Goal: Task Accomplishment & Management: Use online tool/utility

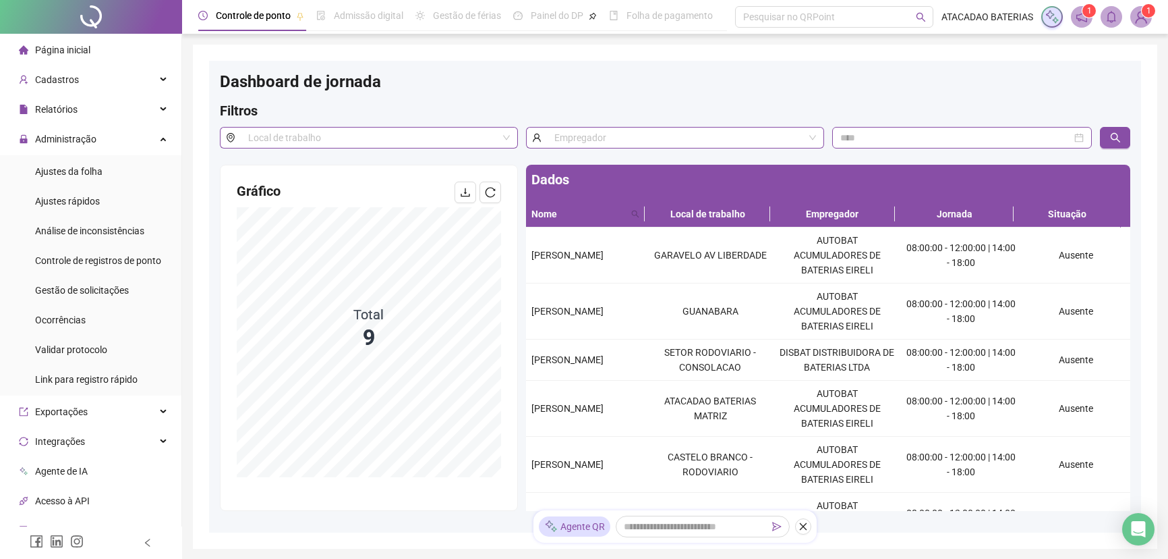
click at [488, 189] on icon "reload" at bounding box center [490, 192] width 11 height 11
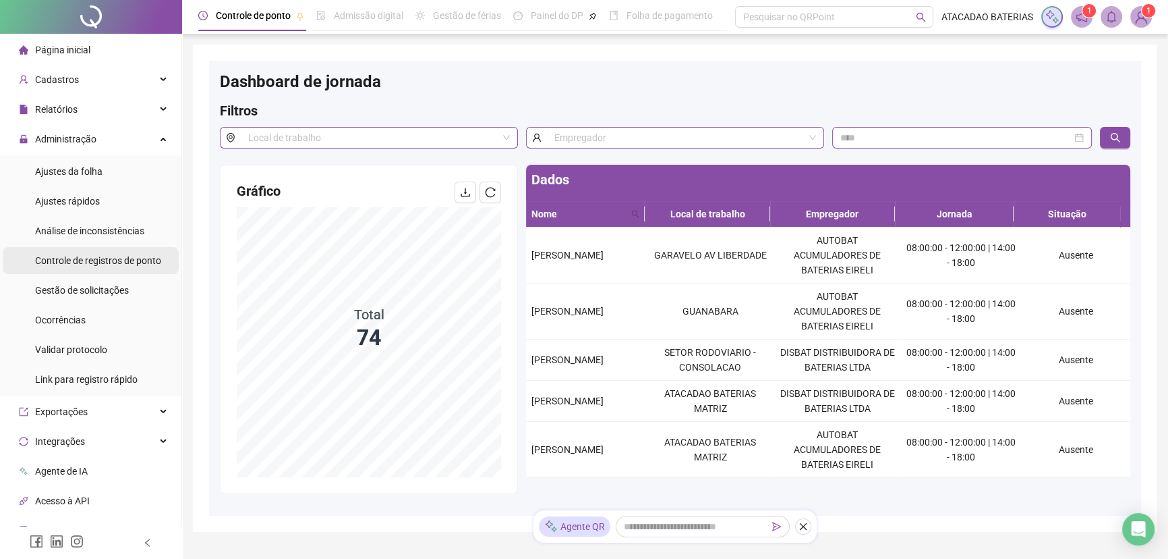
click at [85, 258] on span "Controle de registros de ponto" at bounding box center [98, 260] width 126 height 11
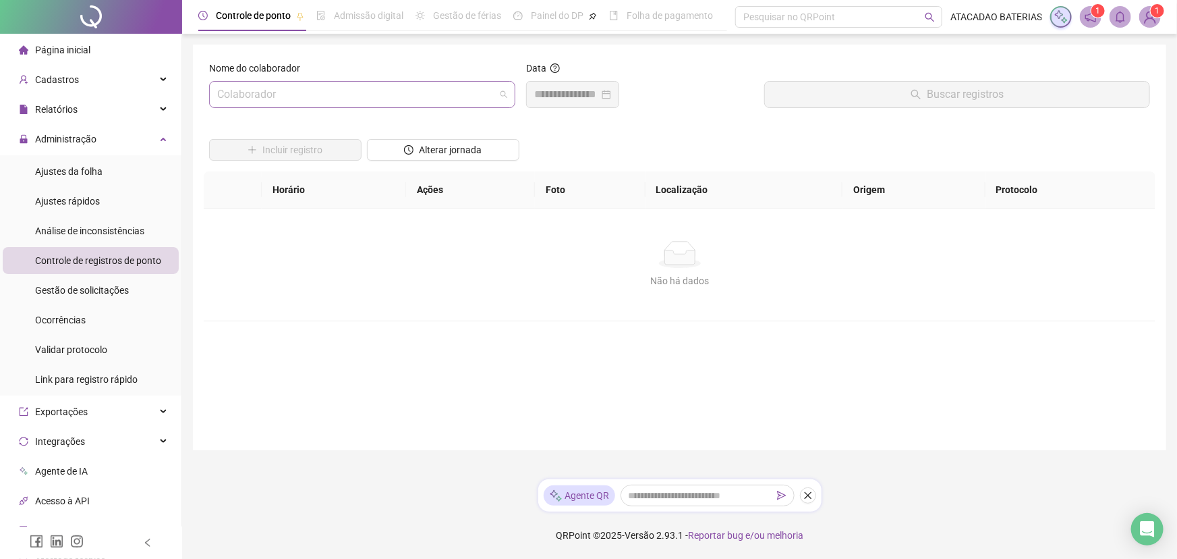
click at [330, 98] on input "search" at bounding box center [356, 95] width 278 height 26
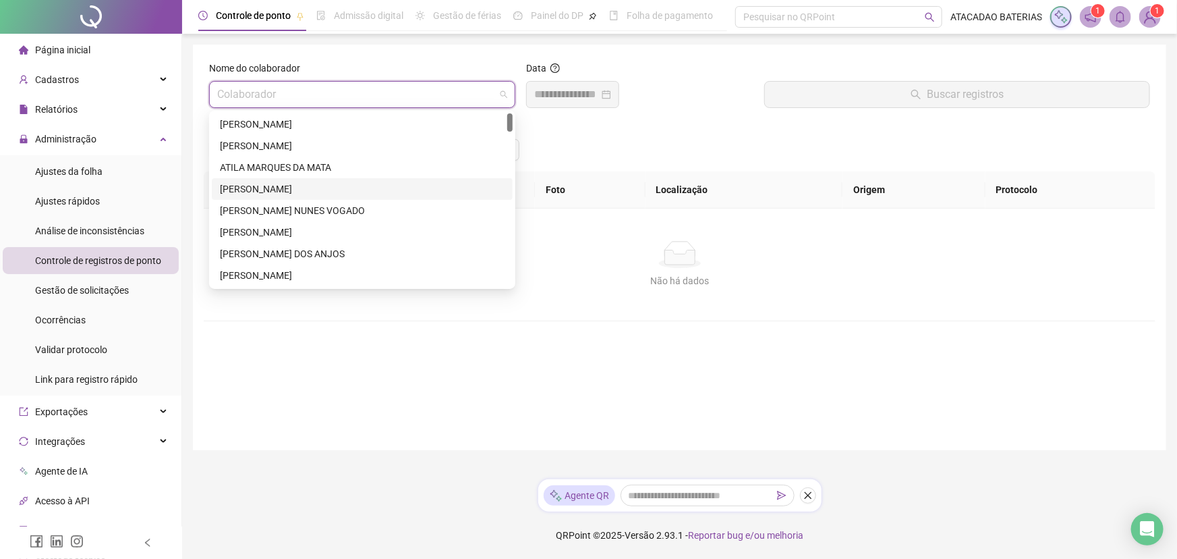
click at [328, 189] on div "[PERSON_NAME]" at bounding box center [362, 188] width 285 height 15
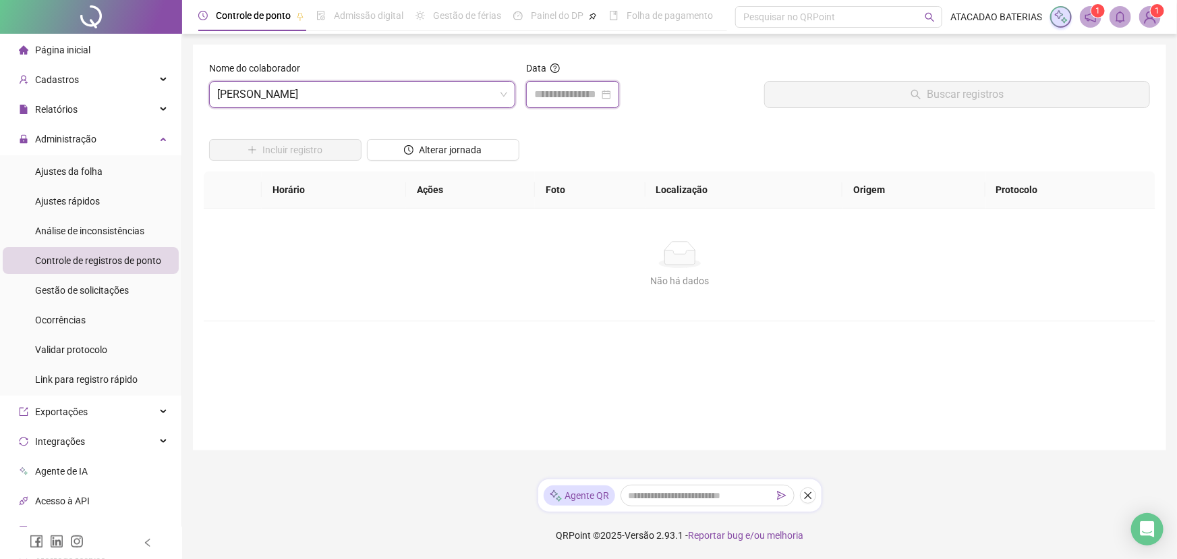
click at [542, 98] on input at bounding box center [566, 94] width 65 height 16
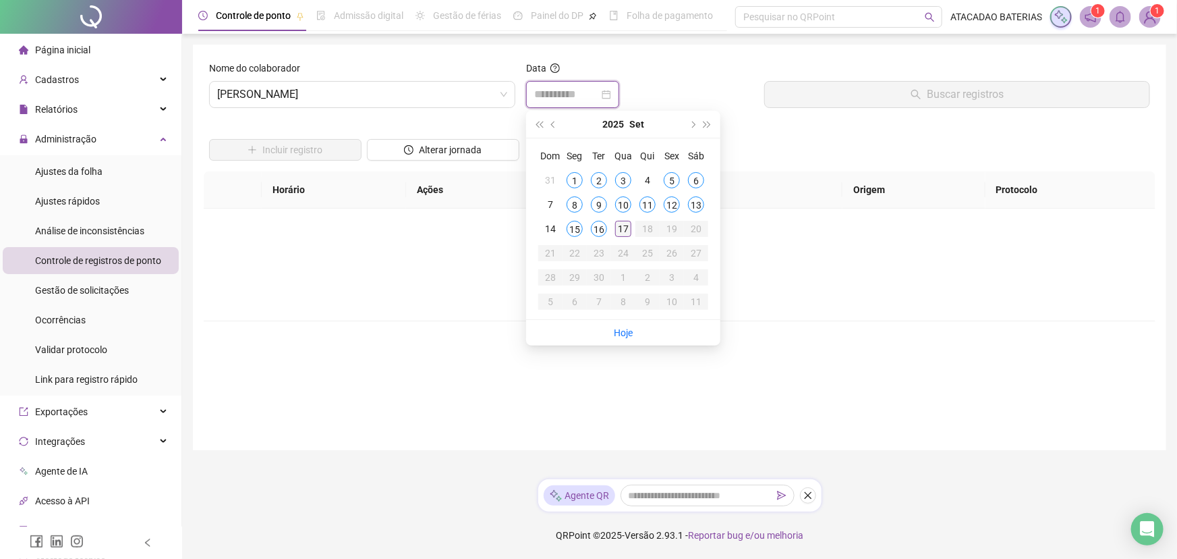
type input "**********"
click at [621, 227] on div "17" at bounding box center [623, 229] width 16 height 16
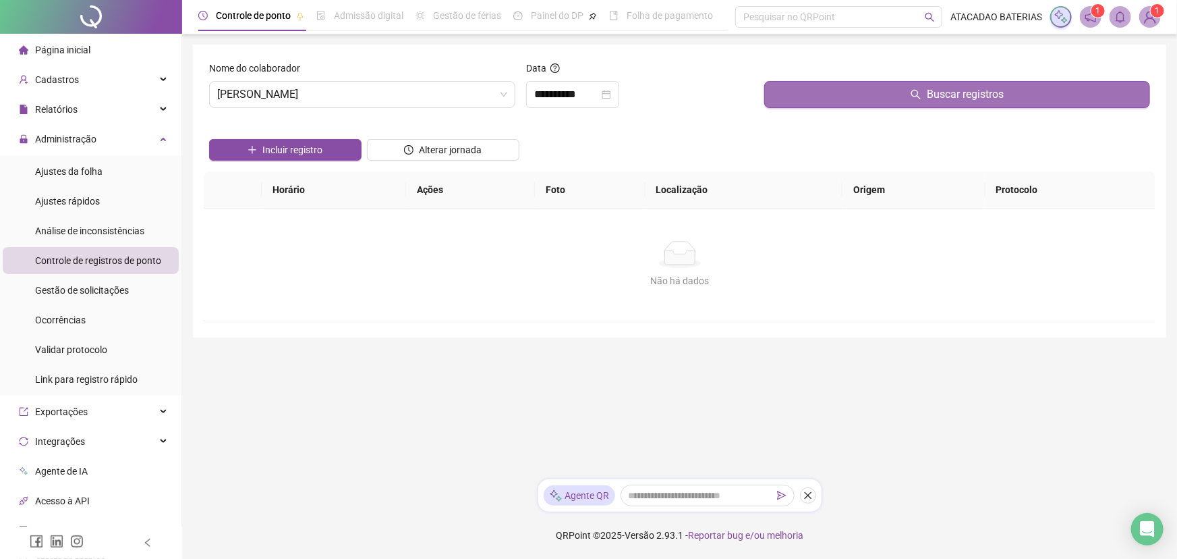
click at [926, 87] on button "Buscar registros" at bounding box center [957, 94] width 386 height 27
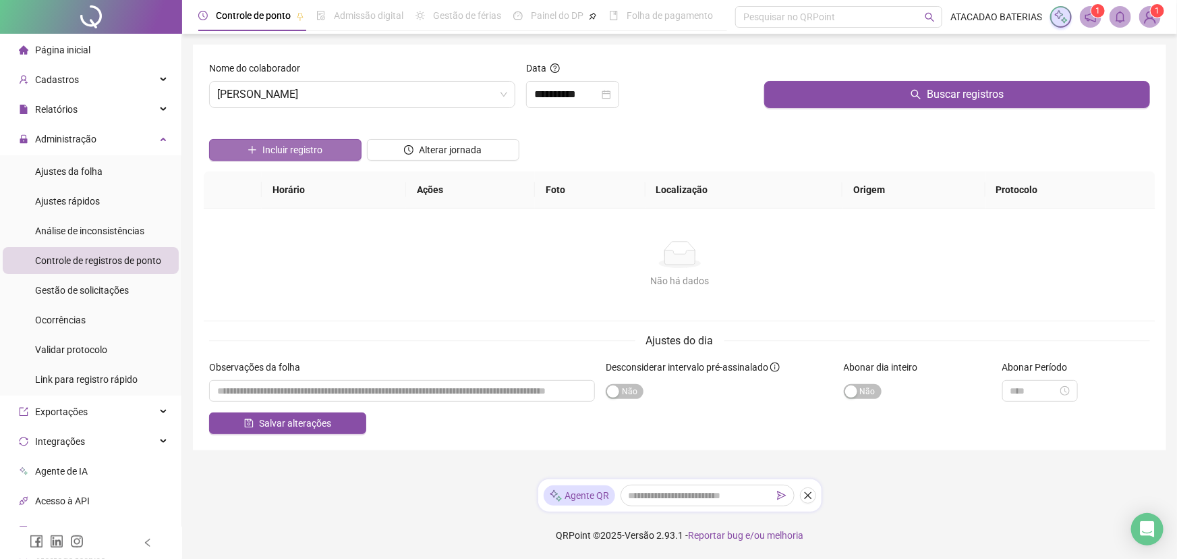
click at [296, 142] on span "Incluir registro" at bounding box center [292, 149] width 60 height 15
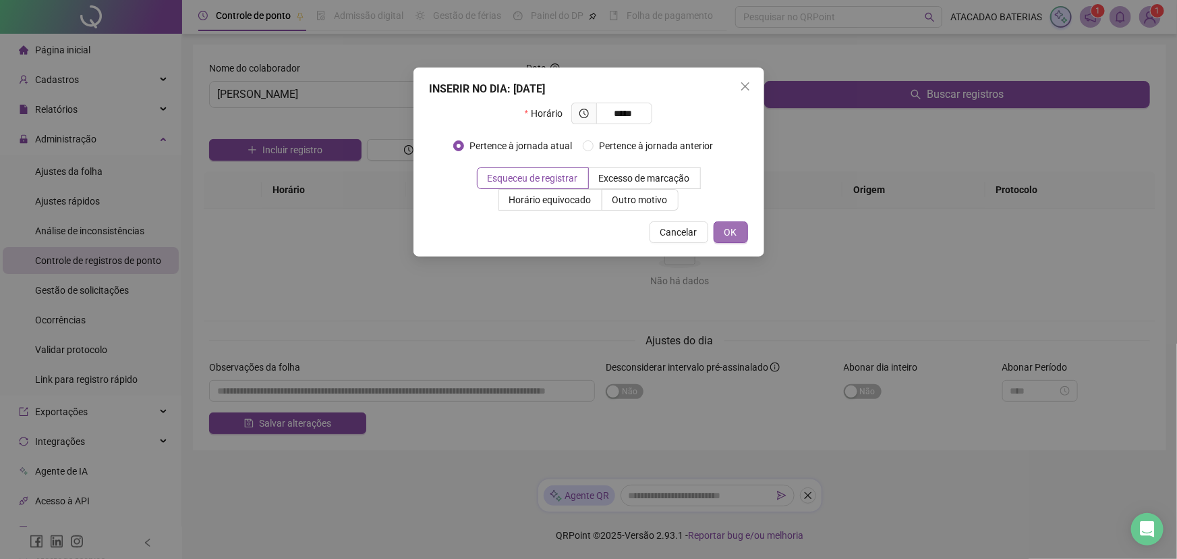
type input "*****"
click at [735, 231] on span "OK" at bounding box center [731, 232] width 13 height 15
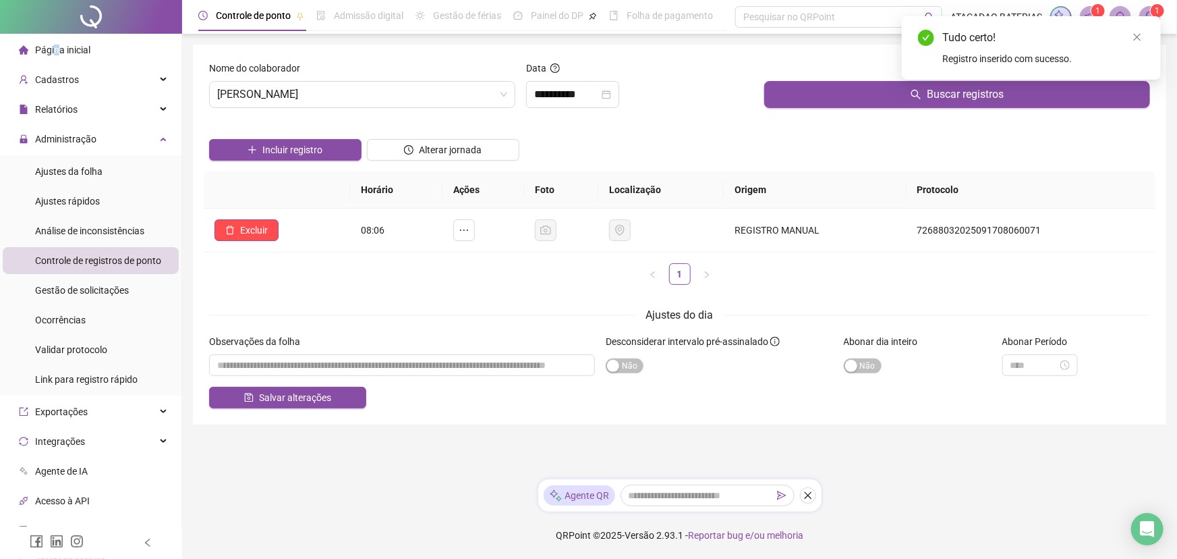
click at [55, 52] on span "Página inicial" at bounding box center [62, 50] width 55 height 11
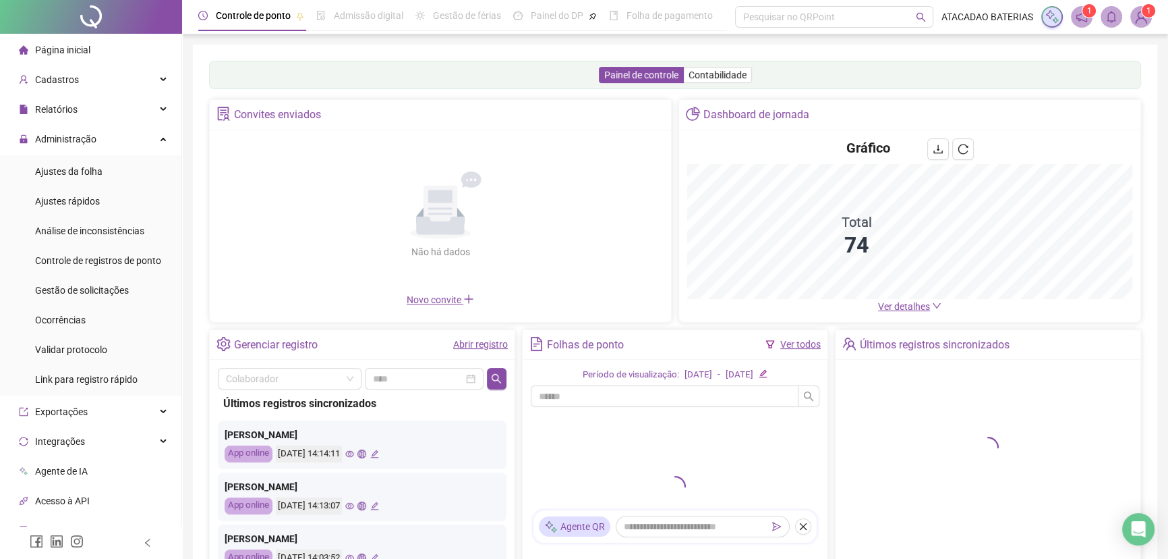
click at [902, 307] on span "Ver detalhes" at bounding box center [904, 306] width 52 height 11
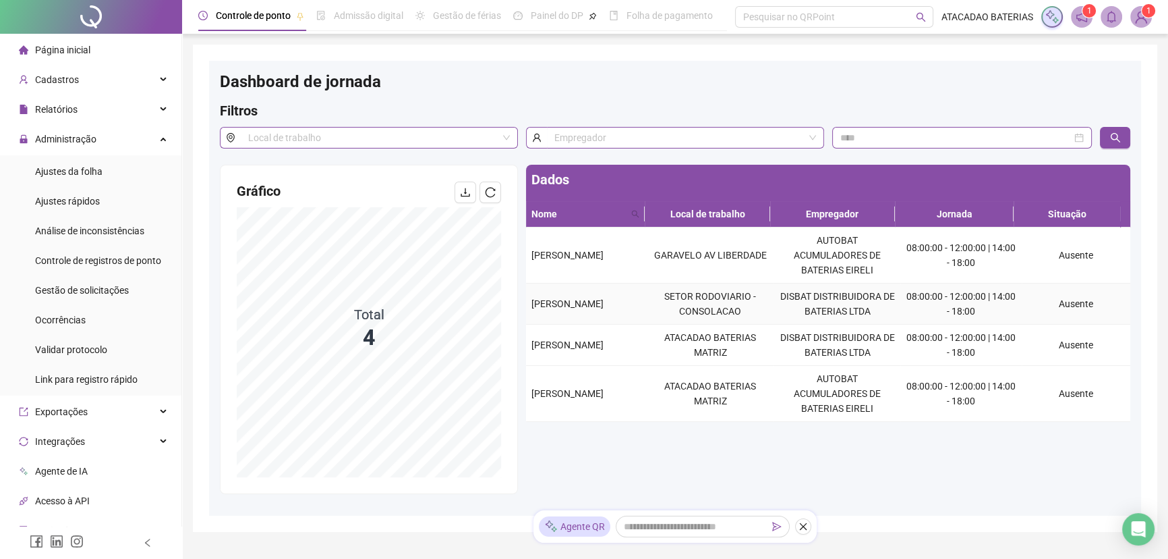
drag, startPoint x: 526, startPoint y: 306, endPoint x: 637, endPoint y: 309, distance: 111.3
click at [637, 309] on td "[PERSON_NAME]" at bounding box center [586, 303] width 121 height 41
copy span "[PERSON_NAME]"
click at [496, 188] on button "button" at bounding box center [491, 192] width 22 height 22
click at [146, 256] on span "Controle de registros de ponto" at bounding box center [98, 260] width 126 height 11
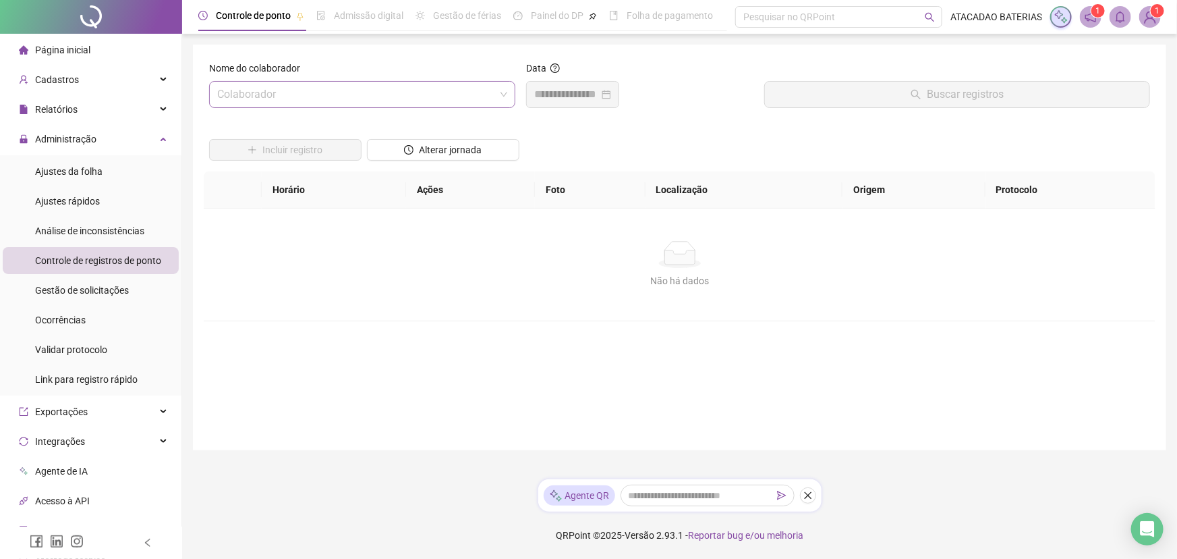
click at [278, 87] on input "search" at bounding box center [356, 95] width 278 height 26
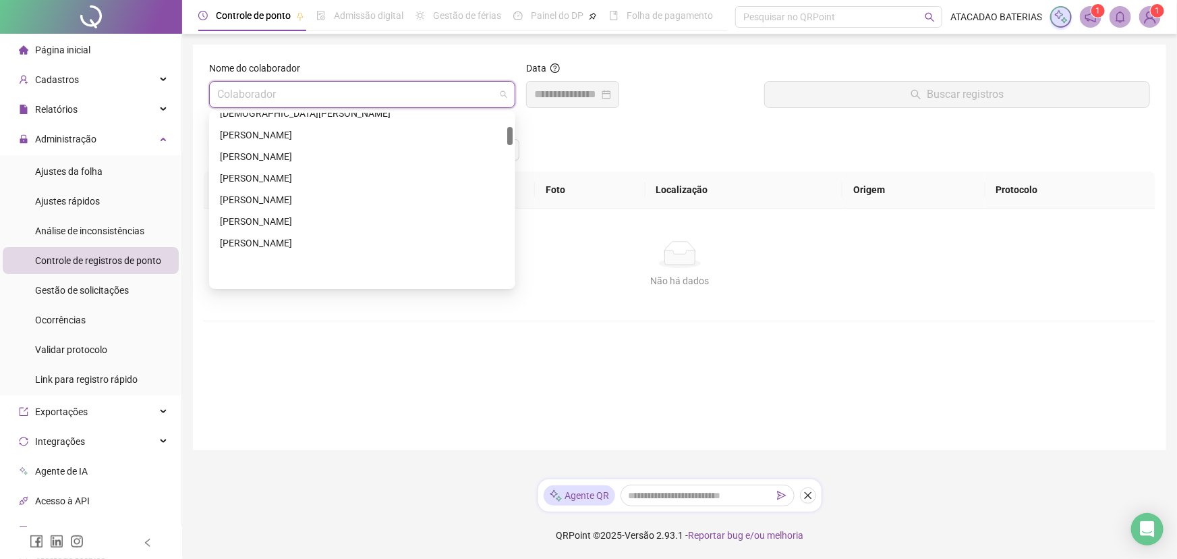
scroll to position [61, 0]
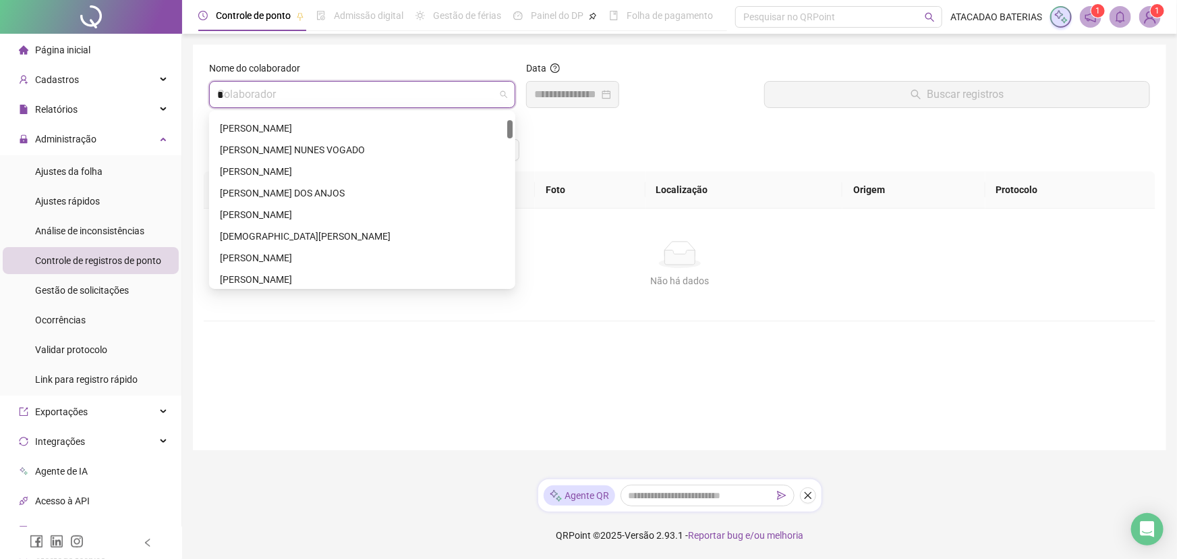
type input "**"
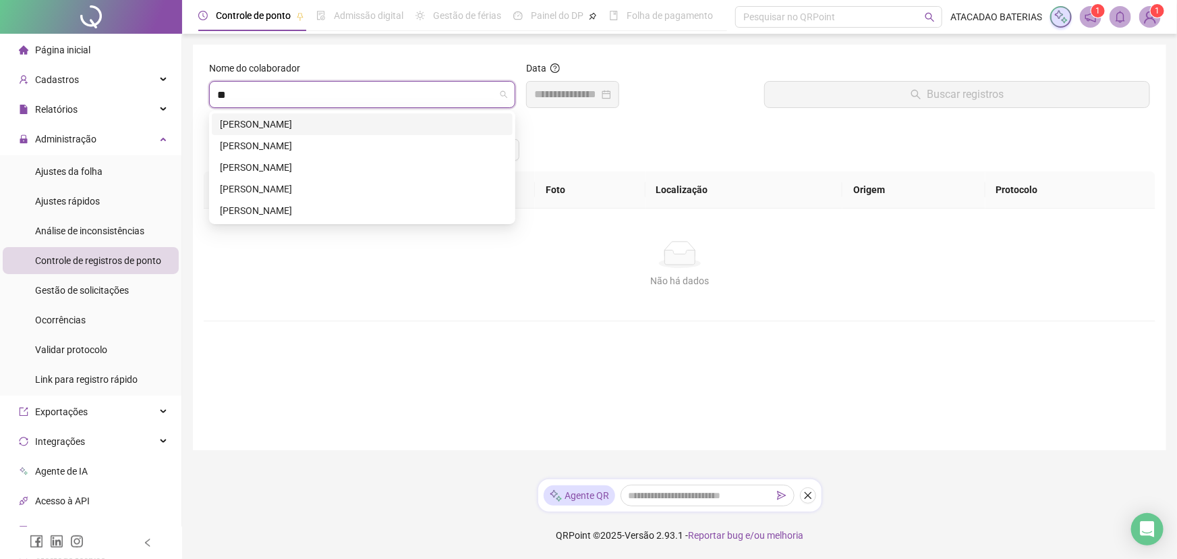
scroll to position [0, 0]
click at [291, 145] on div "[PERSON_NAME]" at bounding box center [362, 145] width 285 height 15
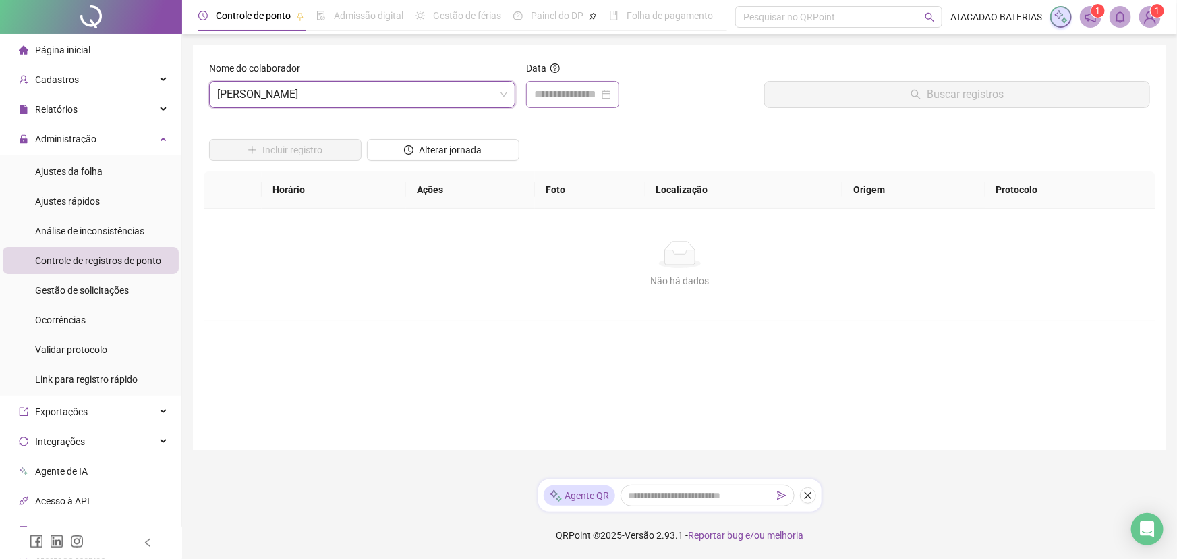
click at [579, 107] on div at bounding box center [572, 94] width 93 height 27
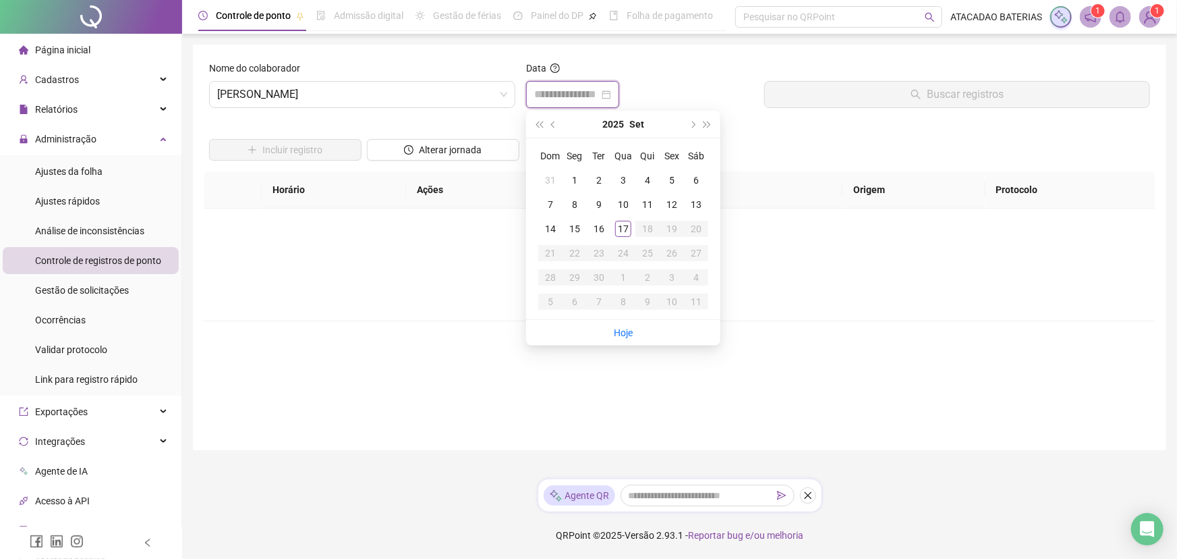
click at [579, 91] on input at bounding box center [566, 94] width 65 height 16
type input "**********"
click at [614, 226] on td "17" at bounding box center [623, 229] width 24 height 24
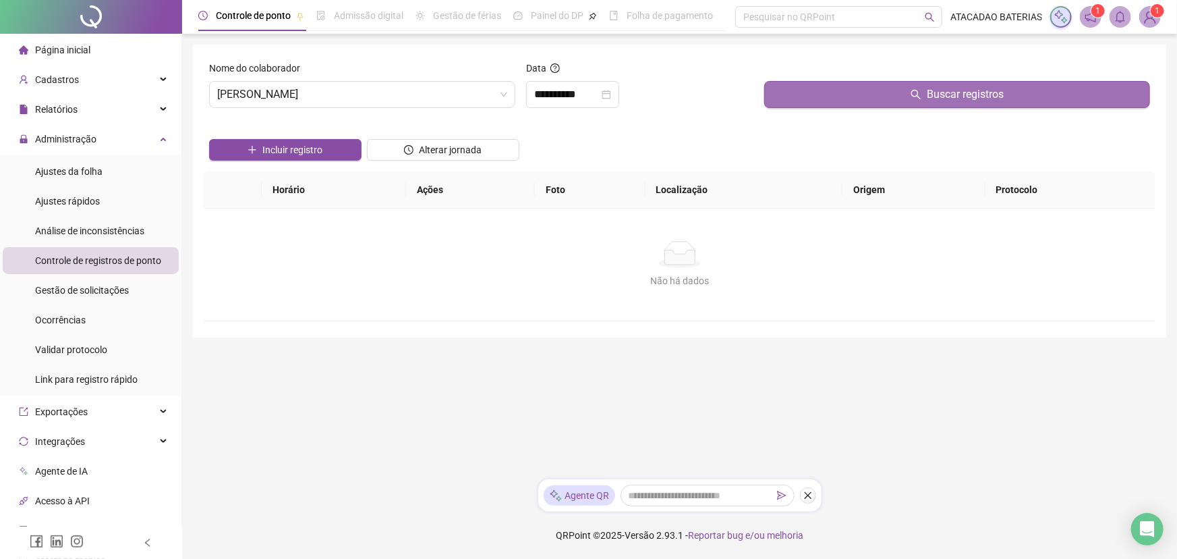
click at [856, 102] on button "Buscar registros" at bounding box center [957, 94] width 386 height 27
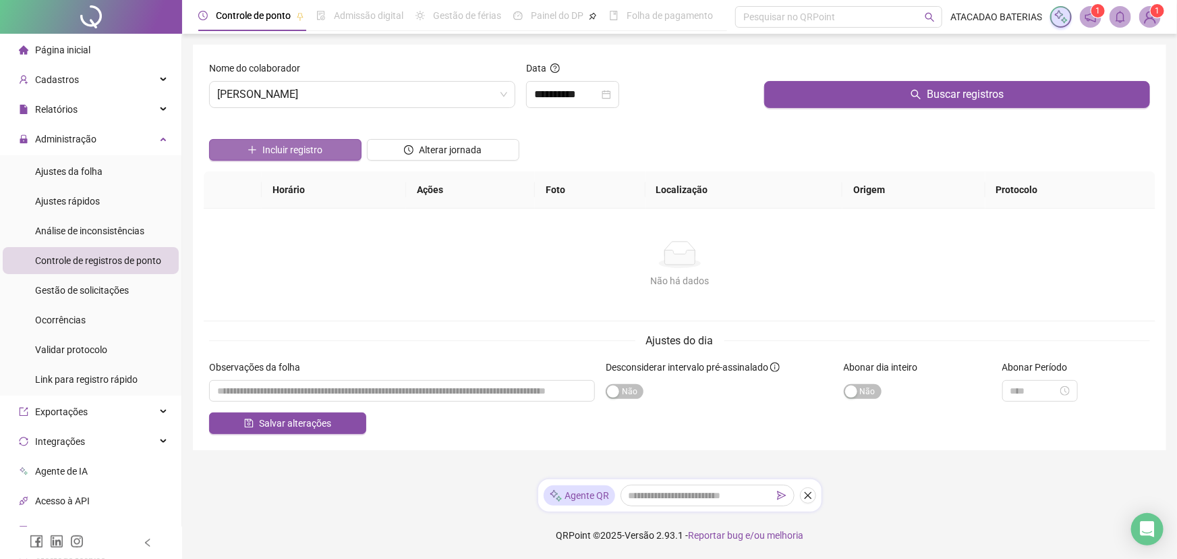
click at [314, 157] on span "Incluir registro" at bounding box center [292, 149] width 60 height 15
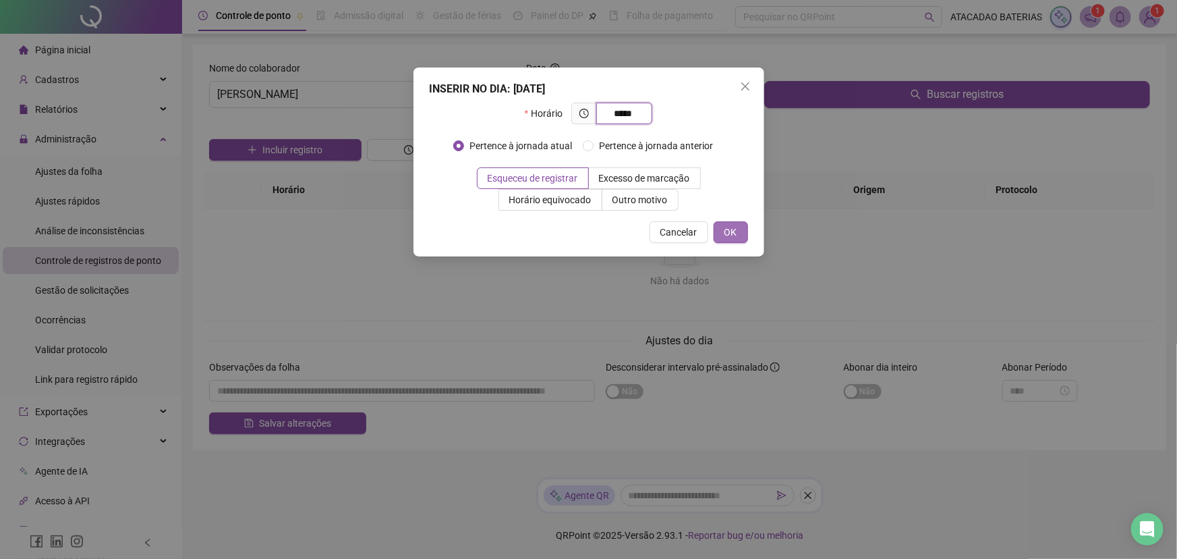
type input "*****"
click at [729, 232] on span "OK" at bounding box center [731, 232] width 13 height 15
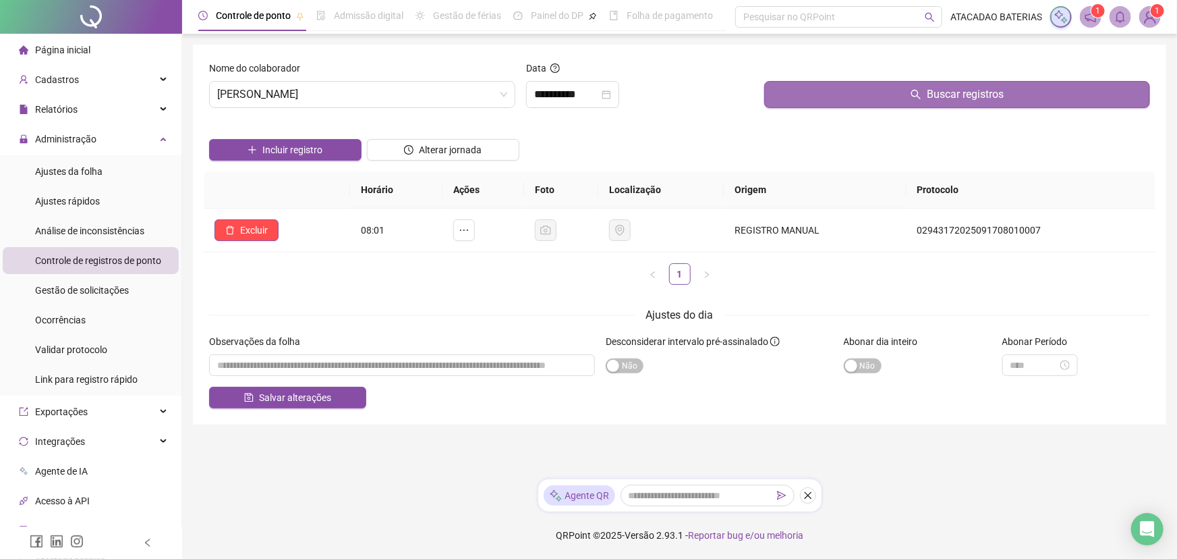
click at [888, 91] on button "Buscar registros" at bounding box center [957, 94] width 386 height 27
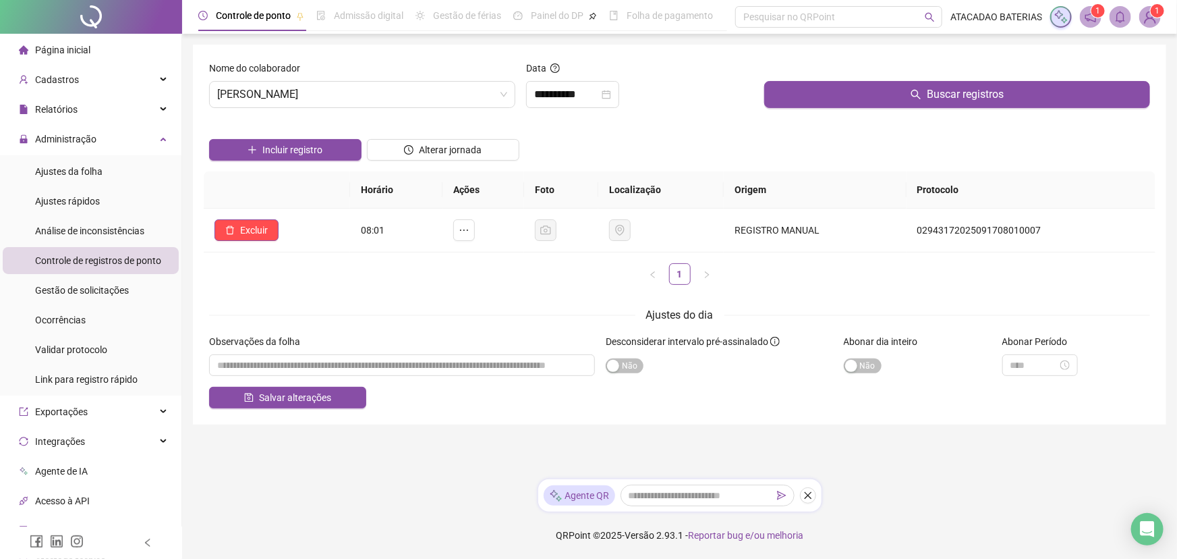
click at [565, 282] on ul "1" at bounding box center [680, 274] width 952 height 22
